Goal: Task Accomplishment & Management: Use online tool/utility

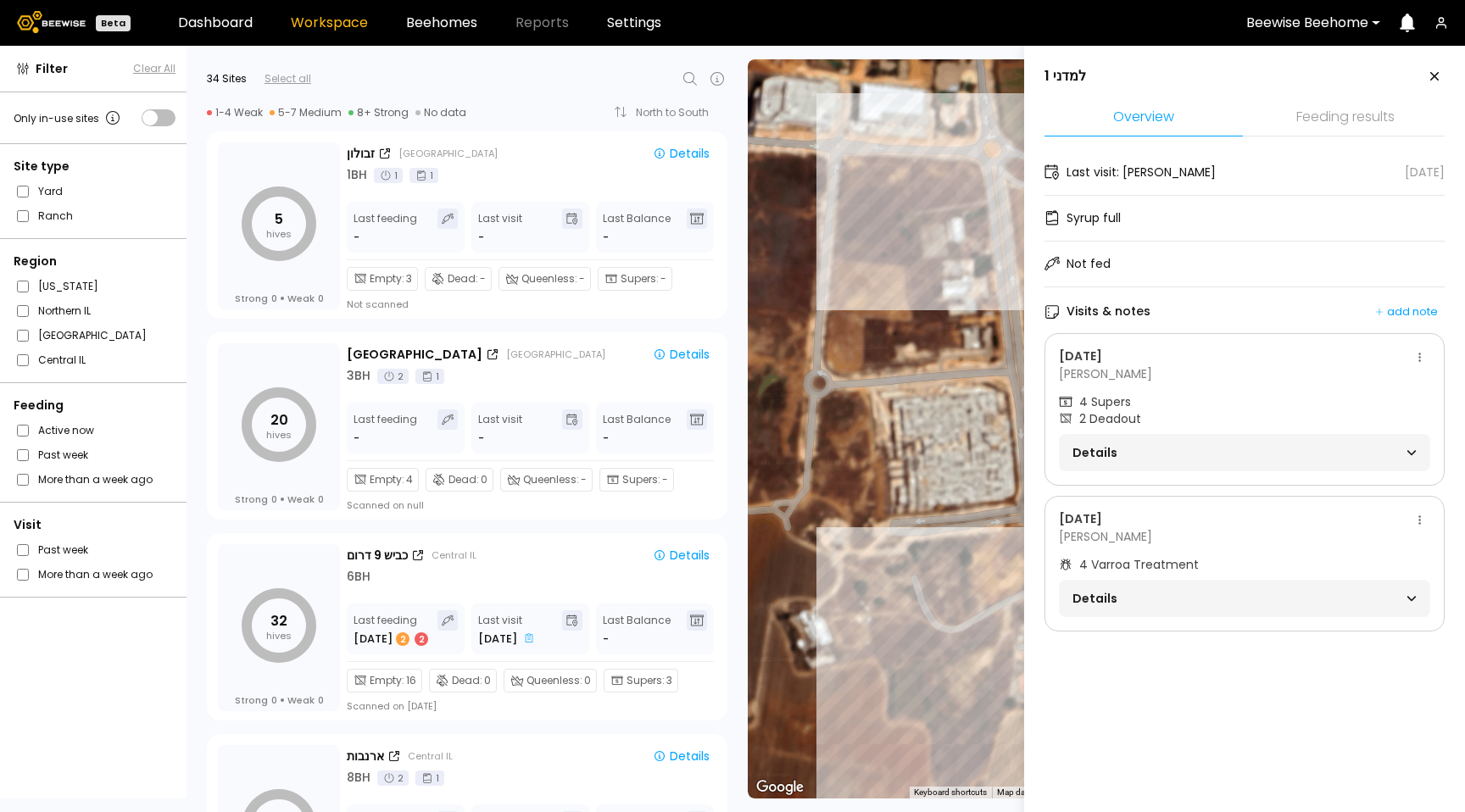
scroll to position [987, 0]
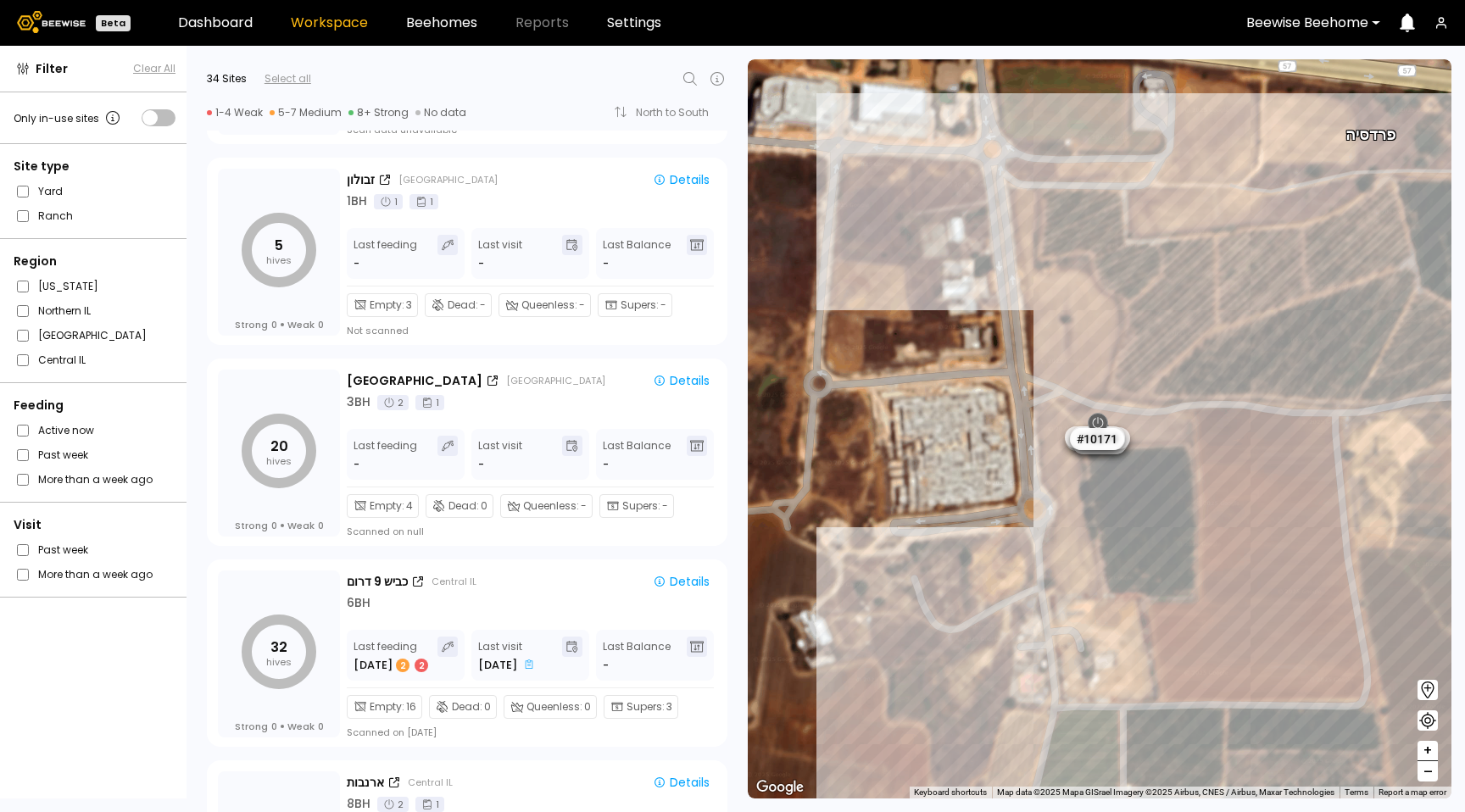
click at [1436, 24] on icon "button" at bounding box center [1440, 22] width 13 height 13
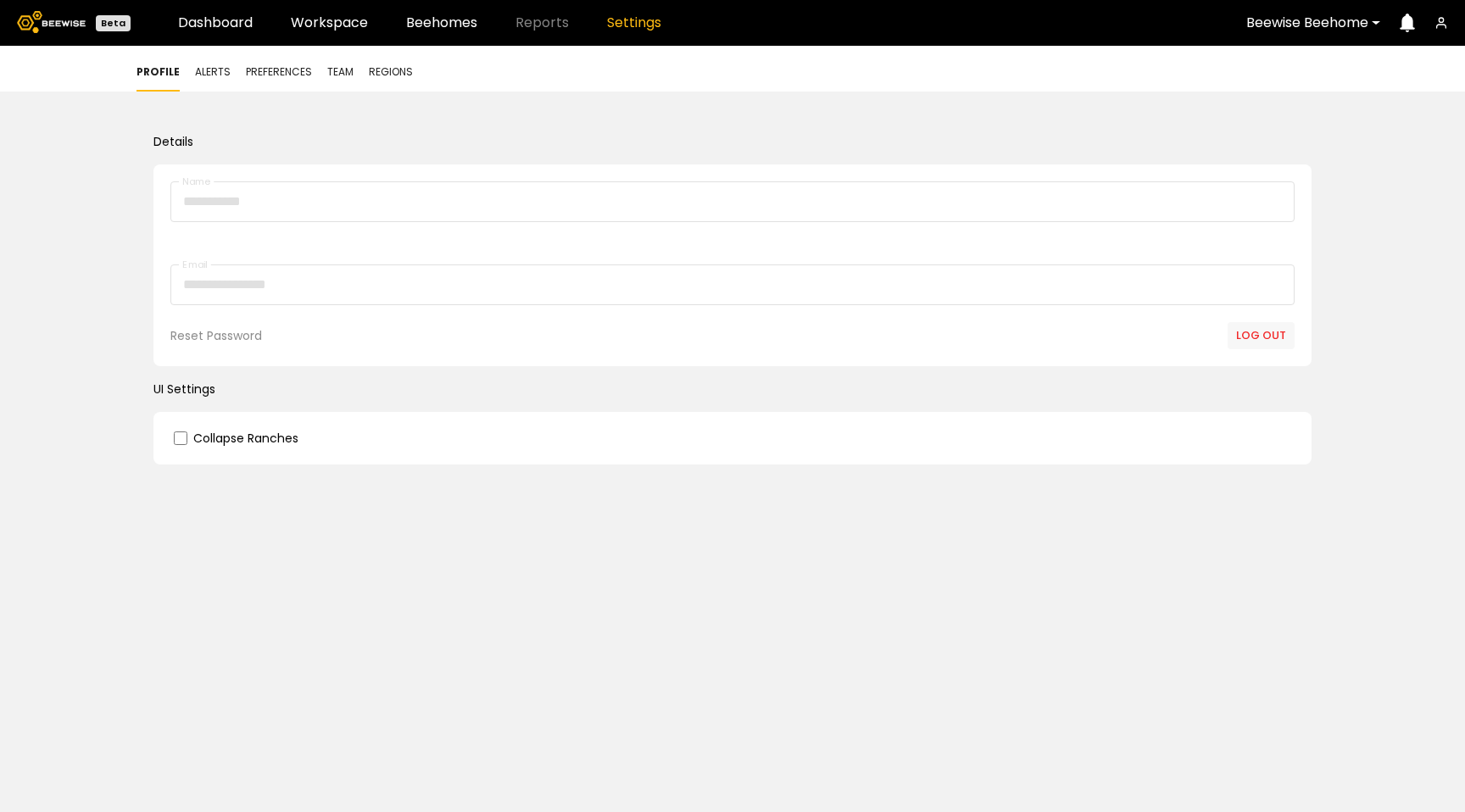
click at [1436, 25] on icon "button" at bounding box center [1441, 26] width 9 height 4
click at [1443, 15] on div "Beewise Beehome" at bounding box center [1341, 23] width 214 height 39
click at [1443, 21] on icon "button" at bounding box center [1440, 20] width 4 height 4
click at [316, 11] on header "Beta Dashboard Workspace Beehomes Reports Settings Beewise Beehome" at bounding box center [732, 22] width 1465 height 46
click at [321, 25] on link "Workspace" at bounding box center [330, 22] width 77 height 13
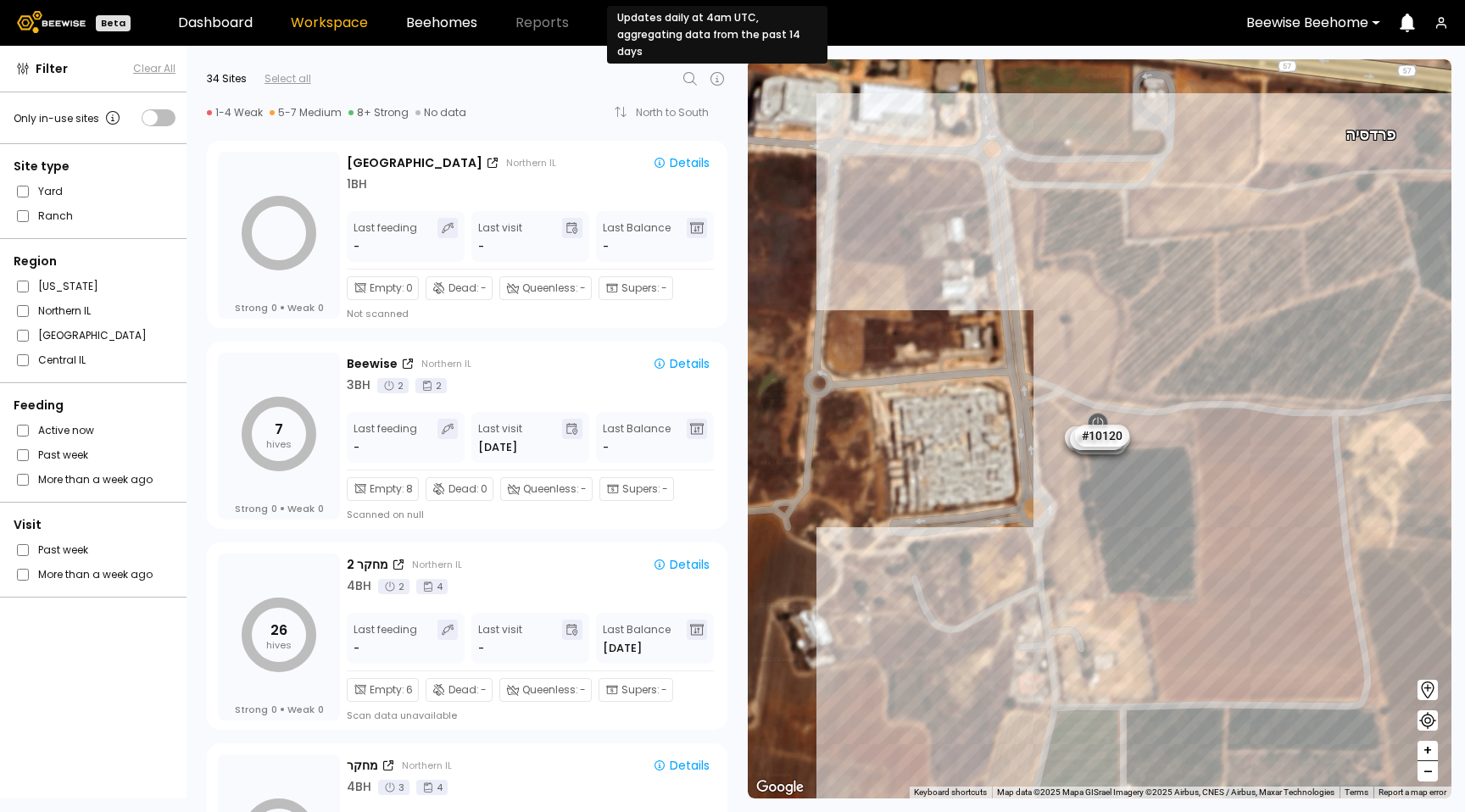
click at [717, 86] on icon at bounding box center [716, 79] width 21 height 21
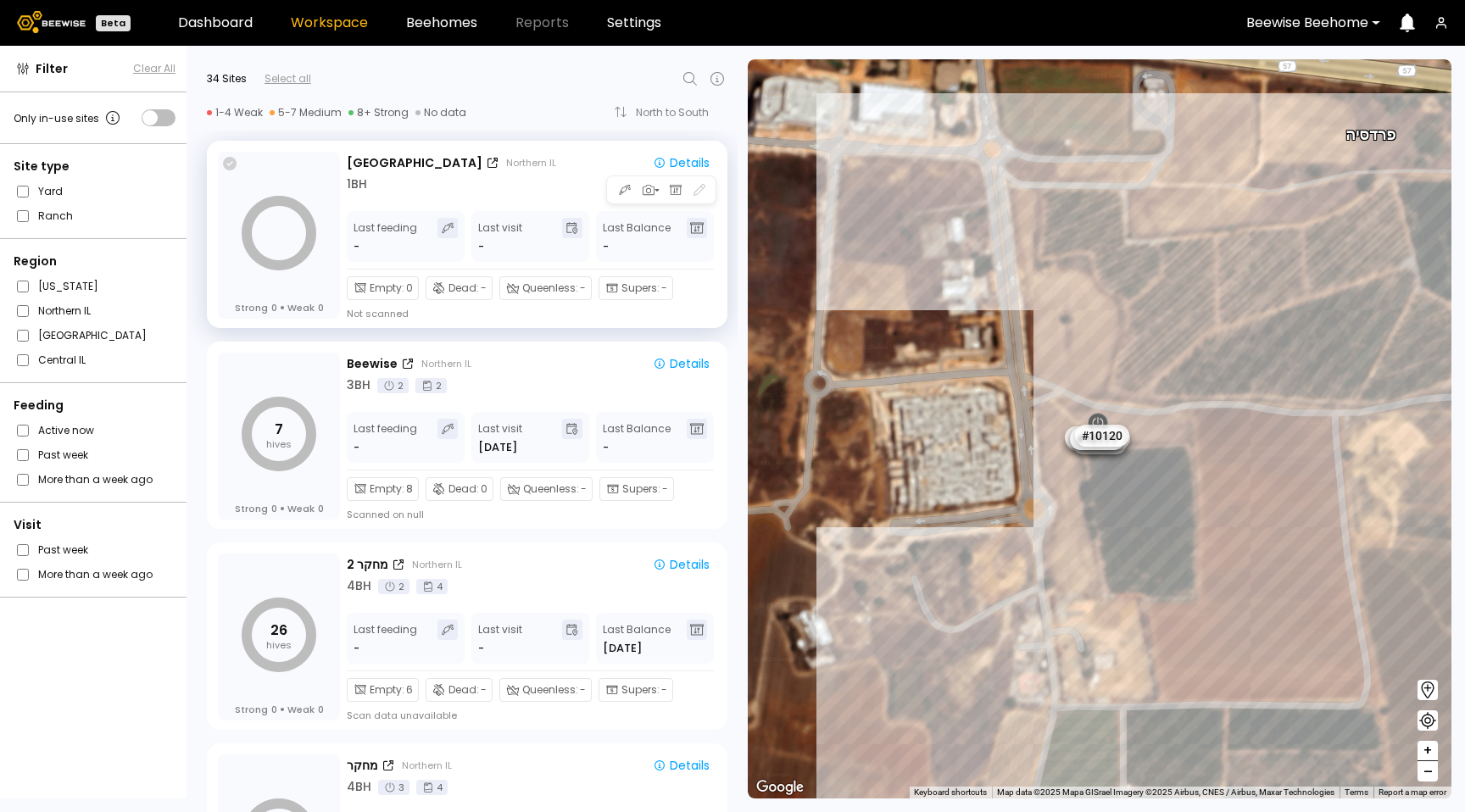
click at [233, 167] on icon at bounding box center [229, 163] width 13 height 13
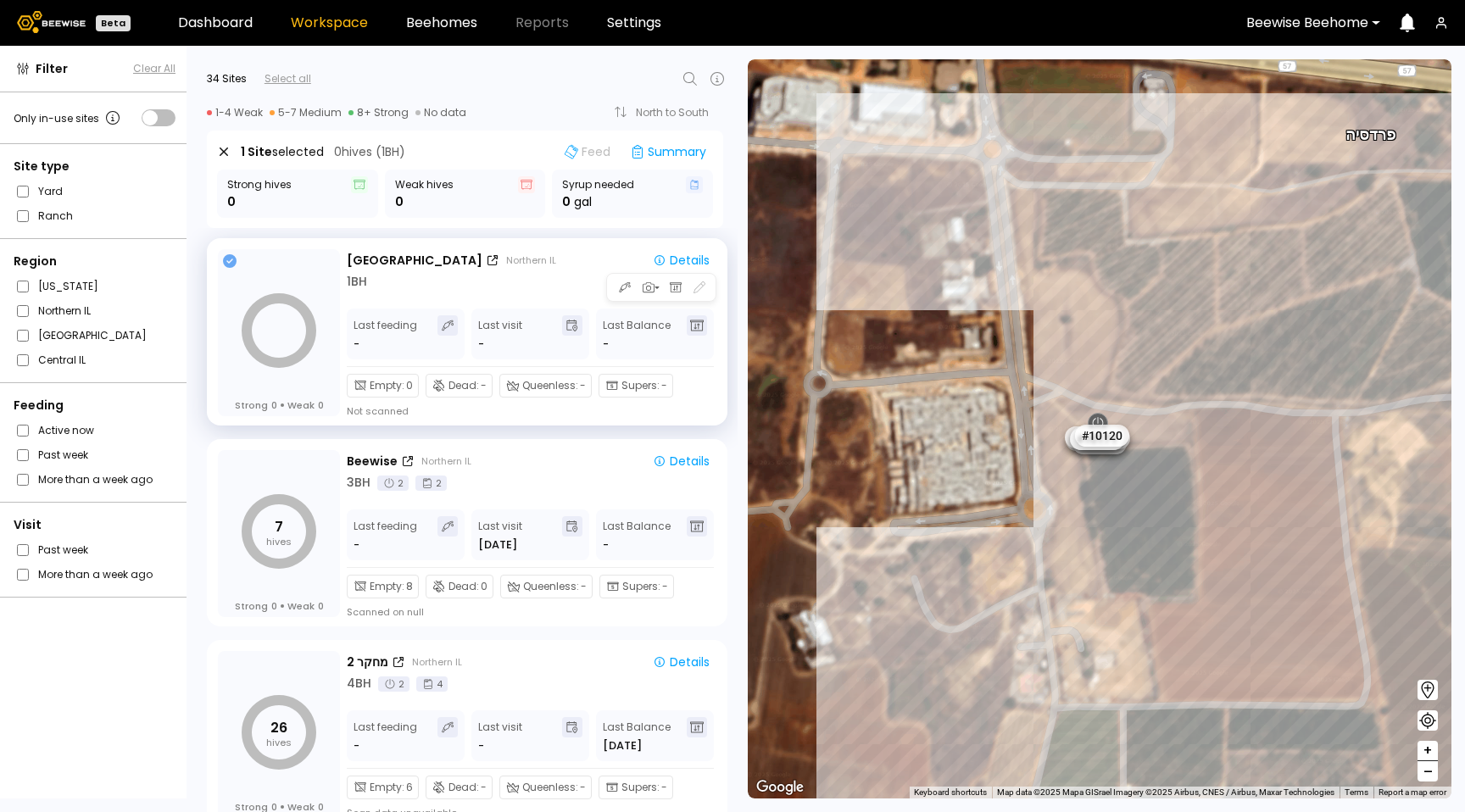
click at [233, 264] on icon at bounding box center [229, 261] width 13 height 13
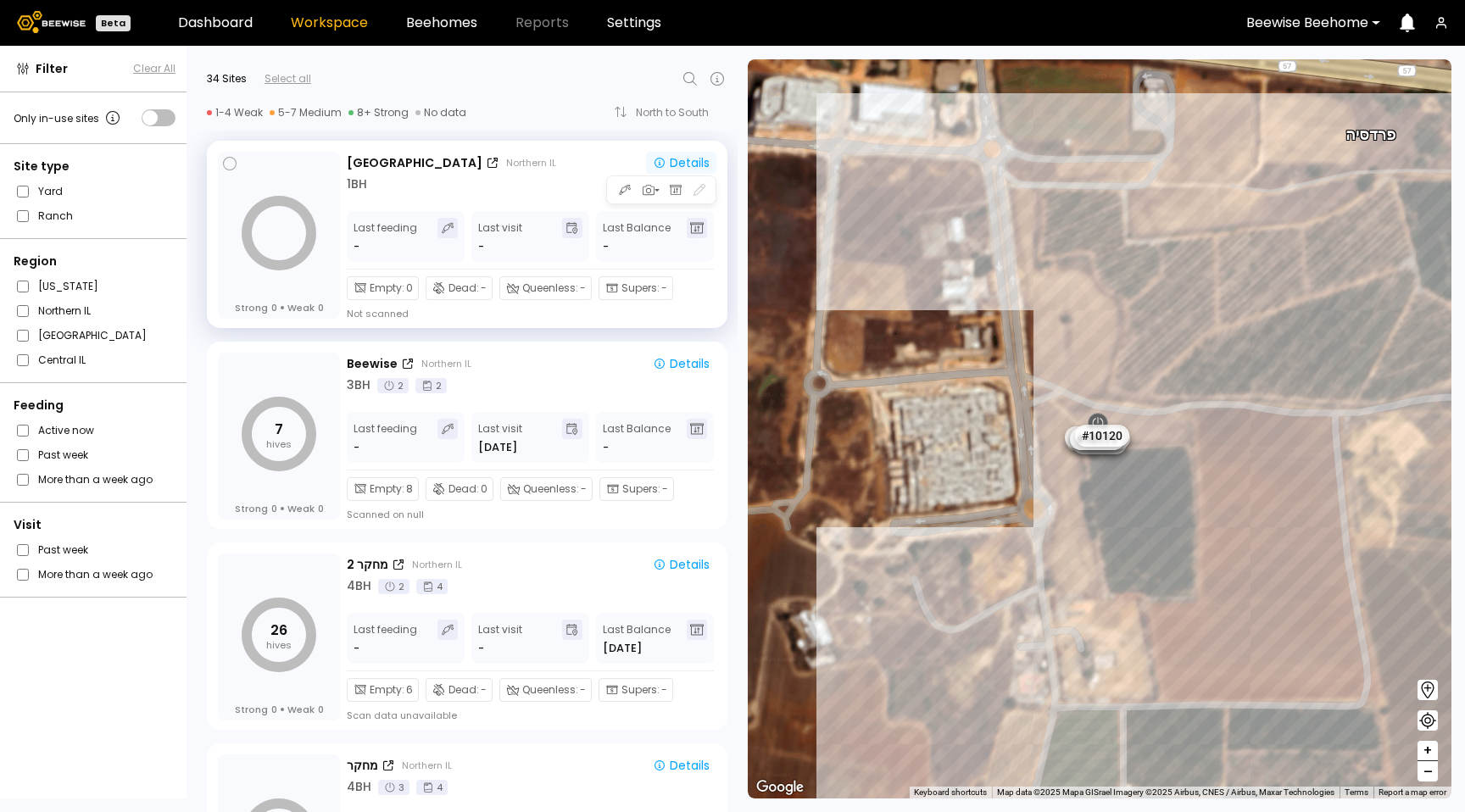
click at [693, 167] on div "Details" at bounding box center [681, 162] width 56 height 12
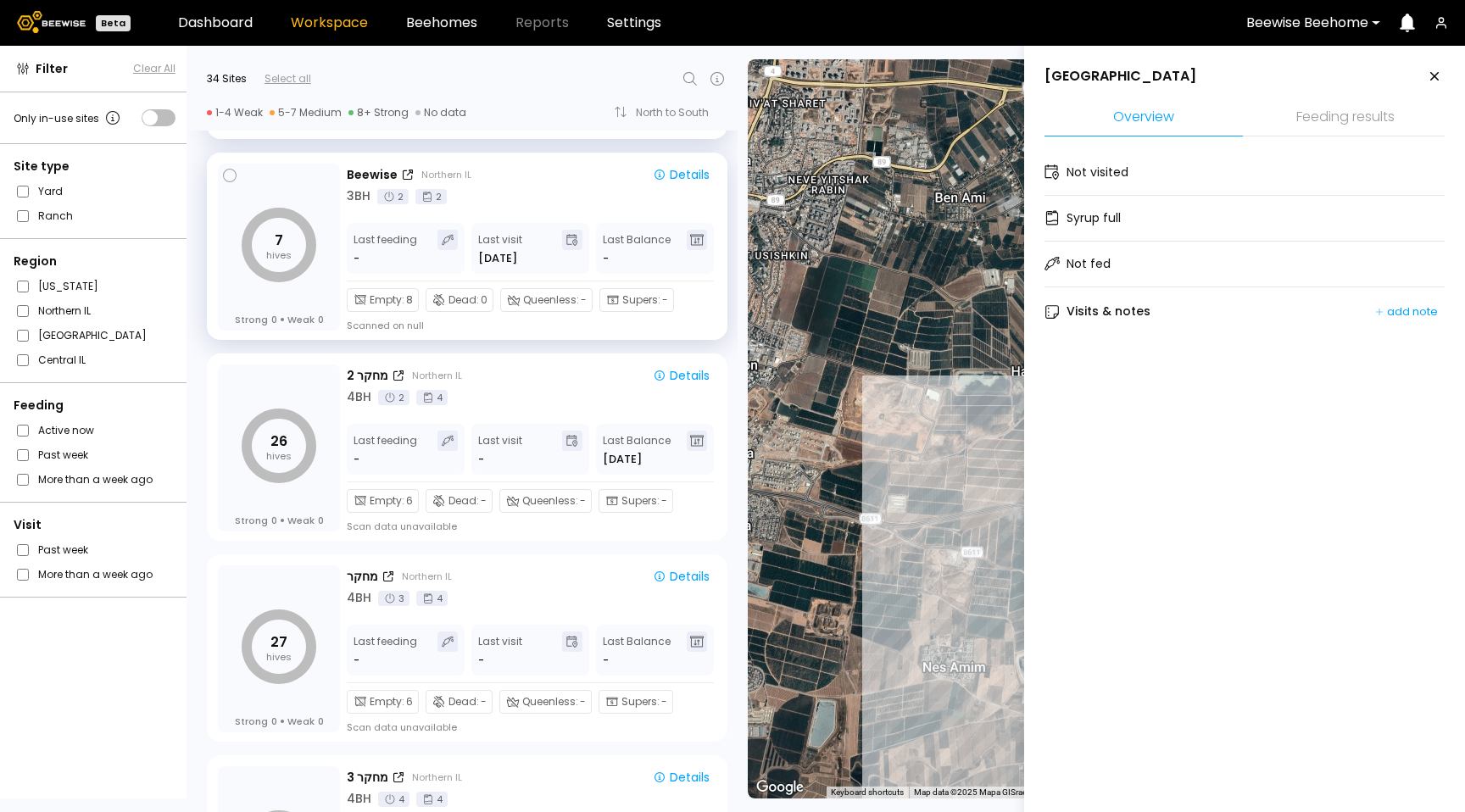
scroll to position [176, 0]
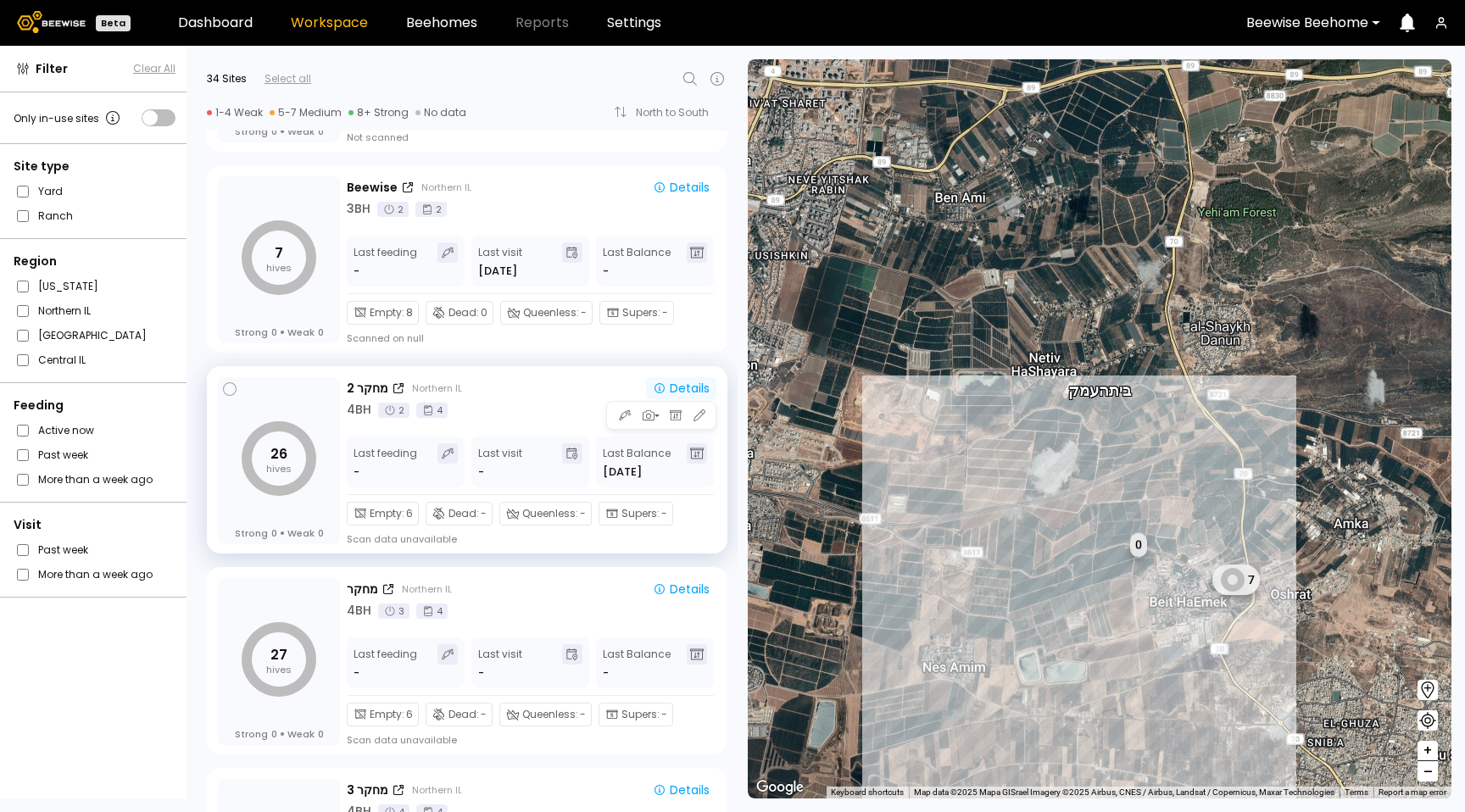
click at [681, 382] on div "Details" at bounding box center [681, 388] width 56 height 12
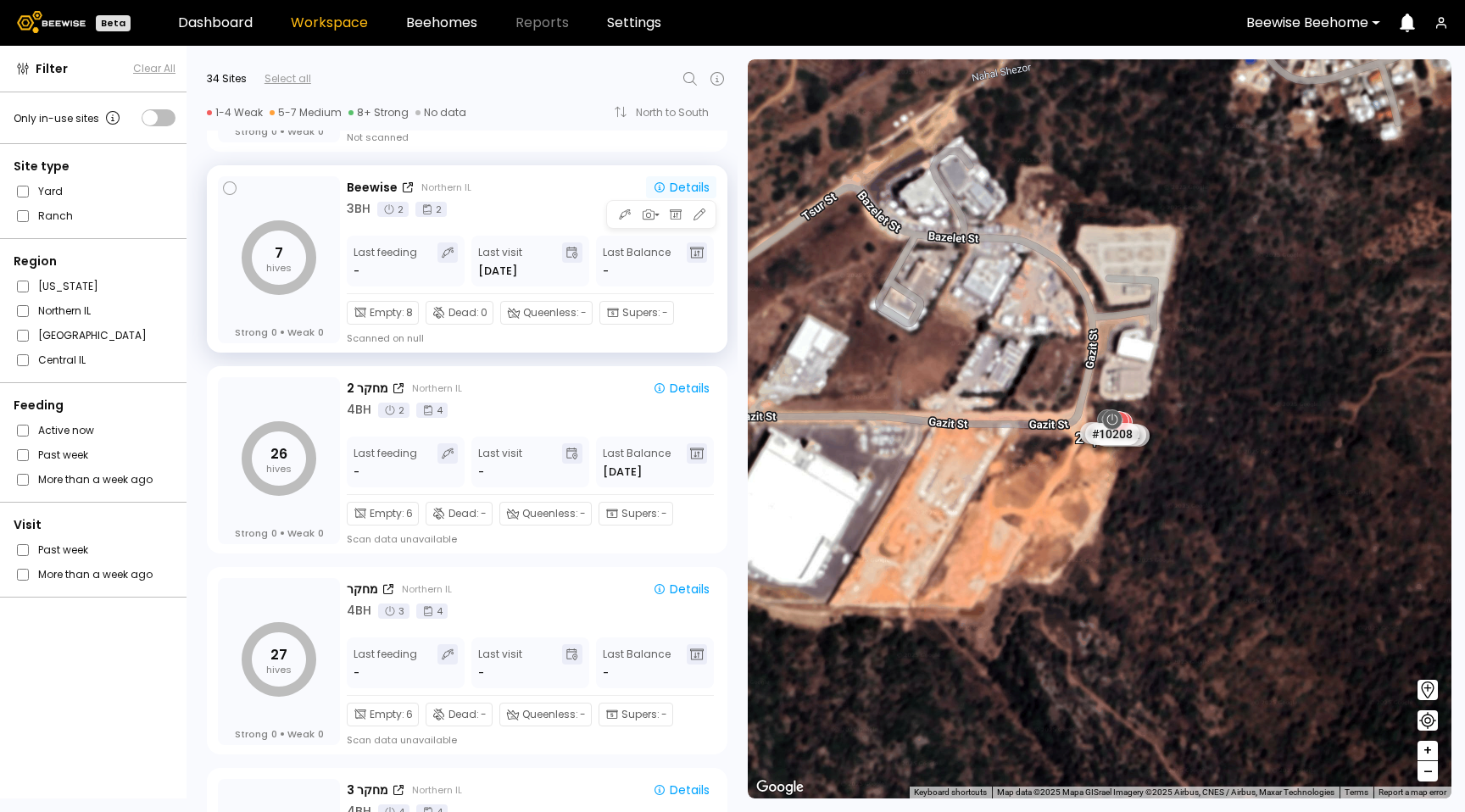
click at [689, 182] on div "Details" at bounding box center [681, 187] width 56 height 12
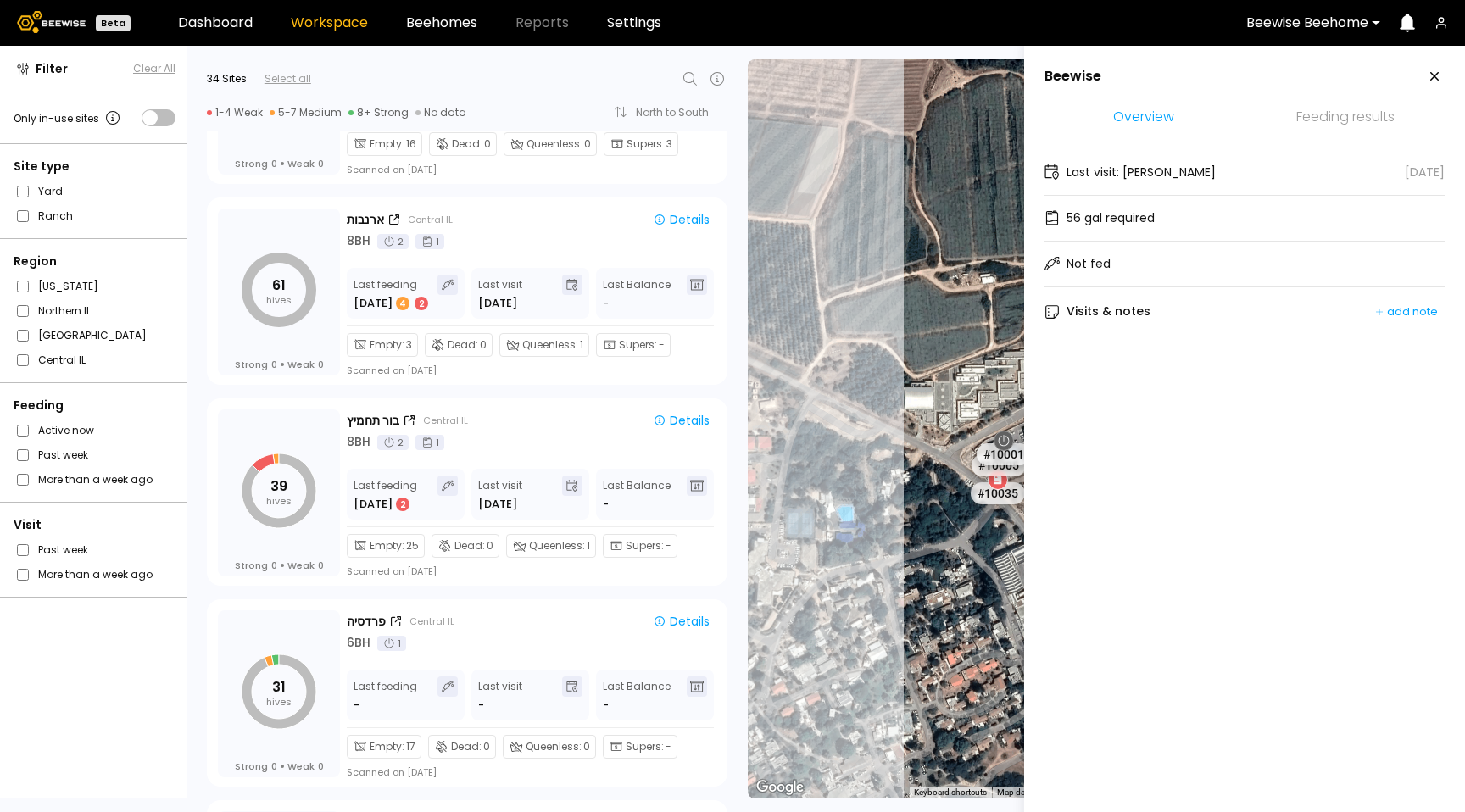
scroll to position [1553, 0]
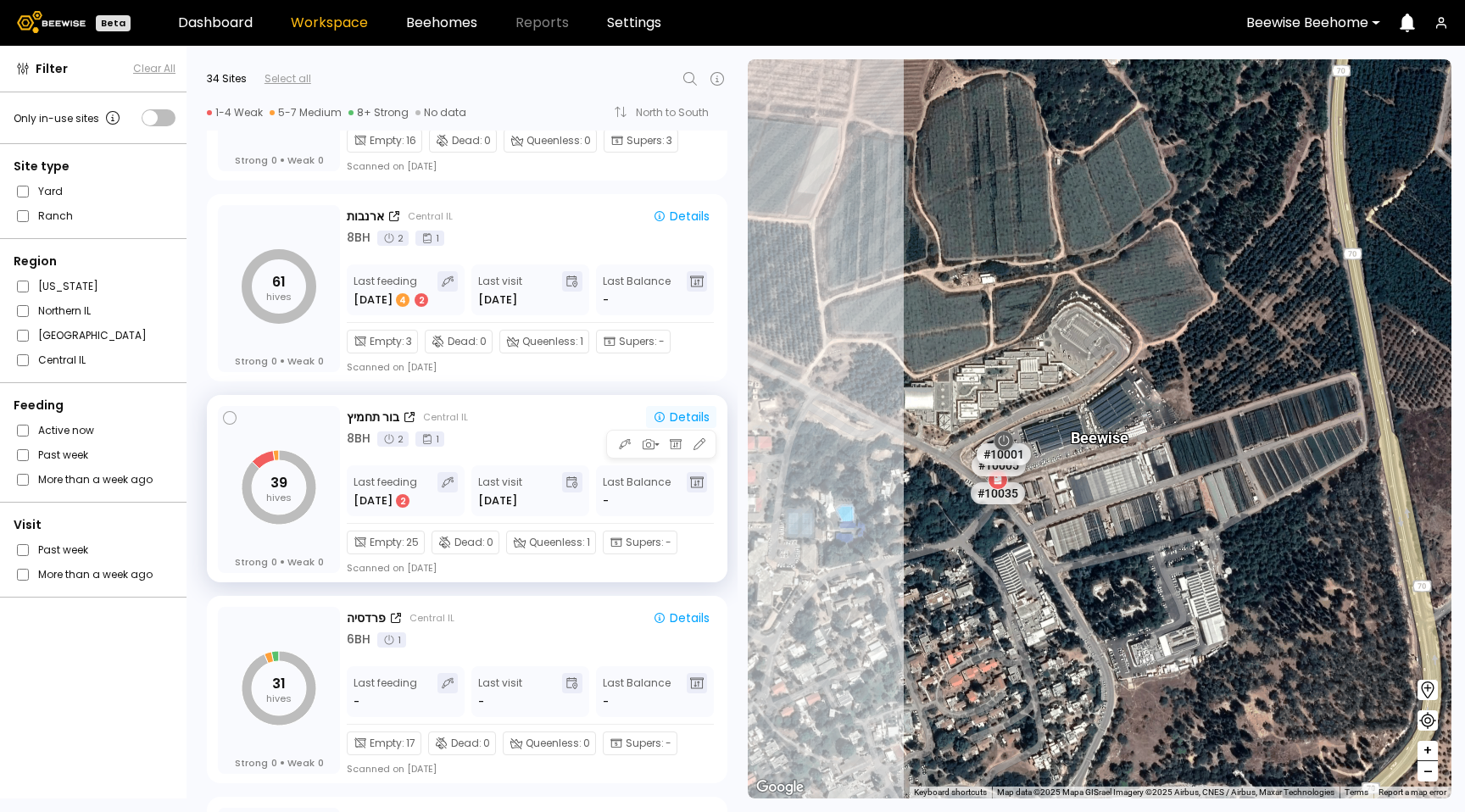
click at [683, 416] on div "Details" at bounding box center [681, 416] width 56 height 12
